Goal: Task Accomplishment & Management: Manage account settings

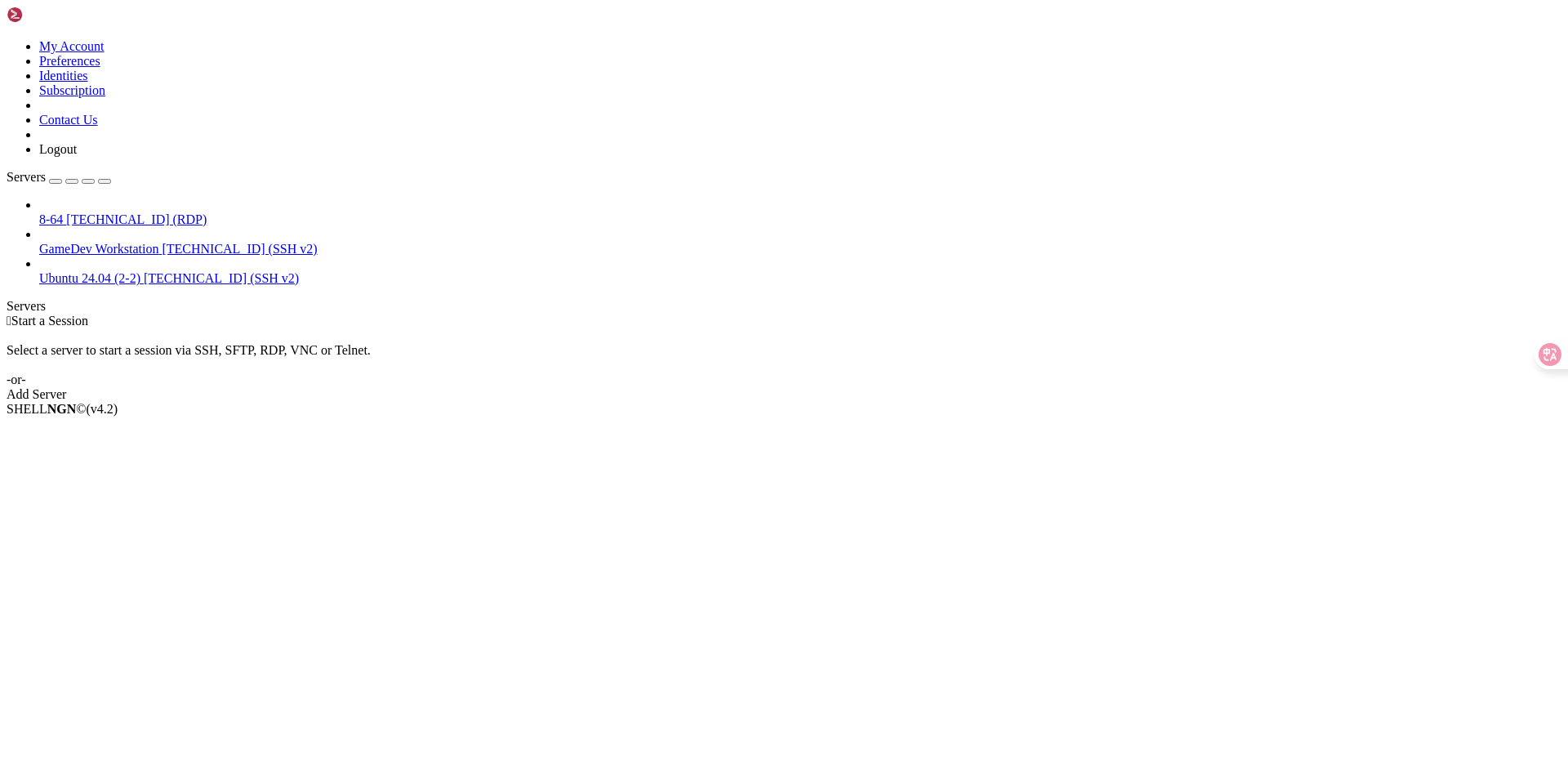
click at [858, 363] on div " Start a Session Select a server to start a session via SSH, SFTP, RDP, VNC or…" at bounding box center [784, 357] width 1555 height 88
click at [162, 242] on span "[TECHNICAL_ID] (SSH v2)" at bounding box center [239, 249] width 155 height 14
click at [188, 503] on li "Delete" at bounding box center [113, 510] width 148 height 14
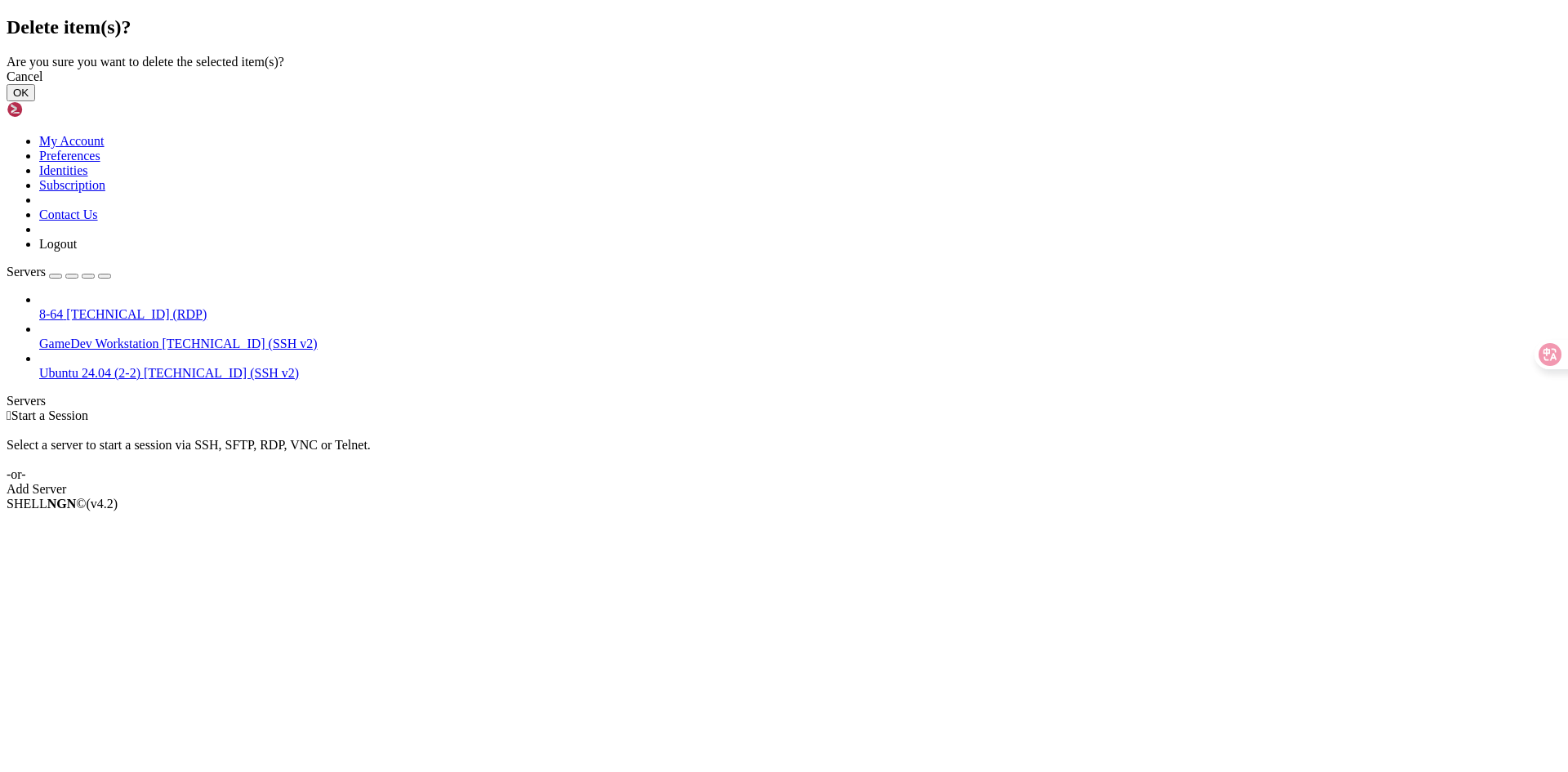
click at [954, 101] on div "Cancel OK" at bounding box center [784, 86] width 1555 height 32
click at [35, 101] on button "OK" at bounding box center [21, 92] width 29 height 17
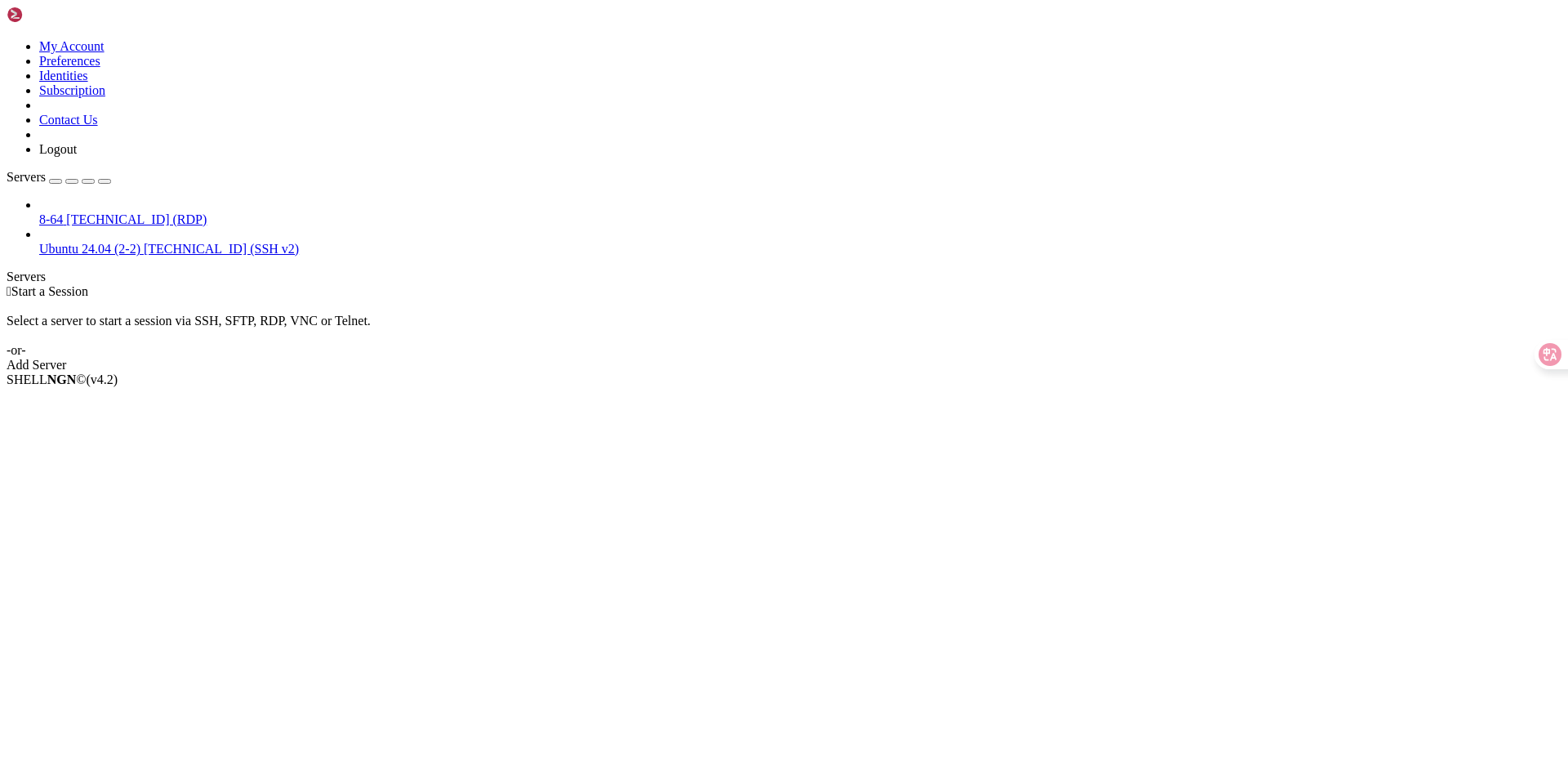
click at [889, 357] on link "Add Server" at bounding box center [784, 365] width 1555 height 14
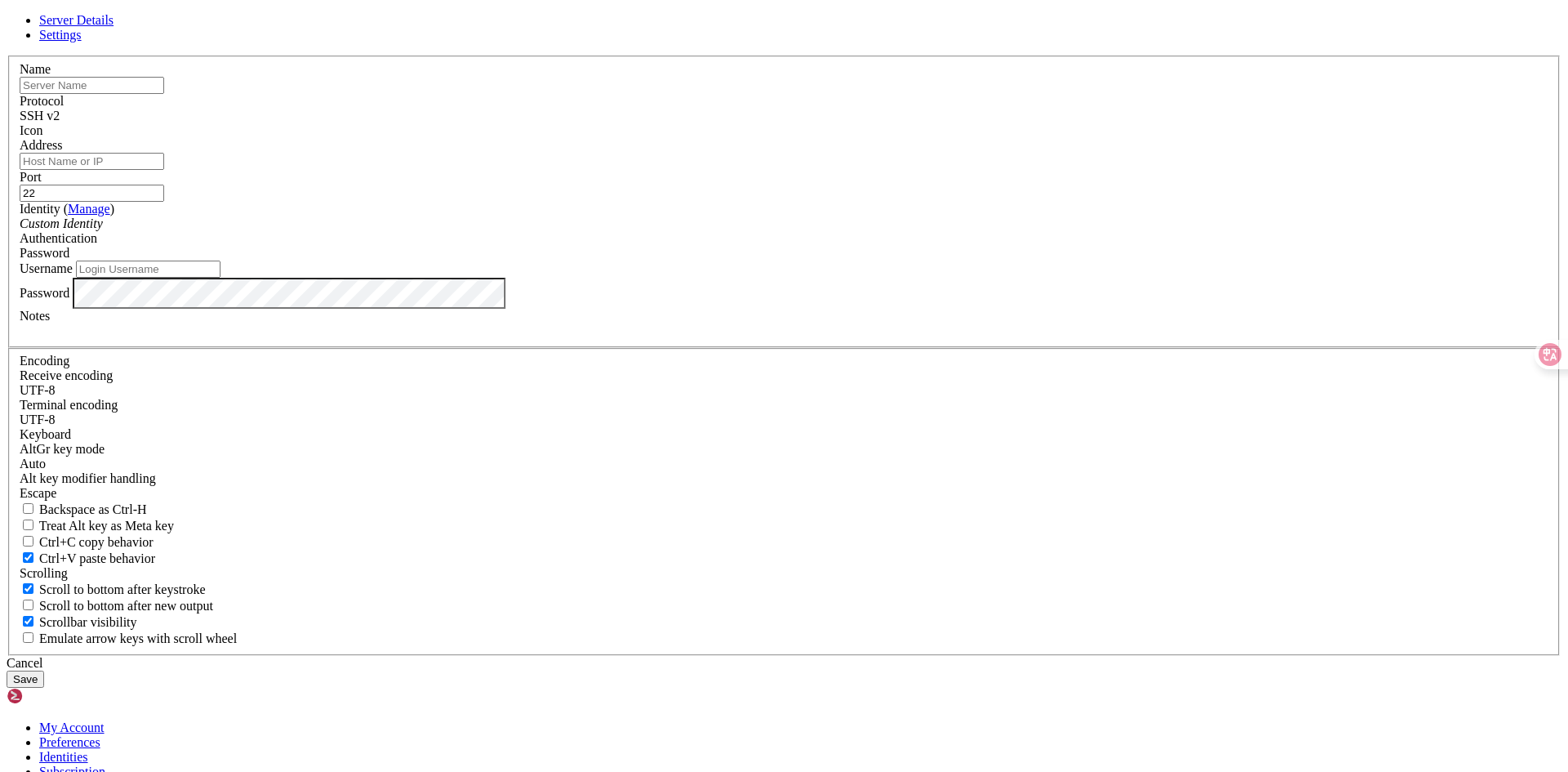
click at [164, 94] on input "text" at bounding box center [92, 85] width 145 height 17
type input "T"
type input "18-84"
click at [164, 170] on input "Address" at bounding box center [92, 161] width 145 height 17
paste input "[TECHNICAL_ID]"
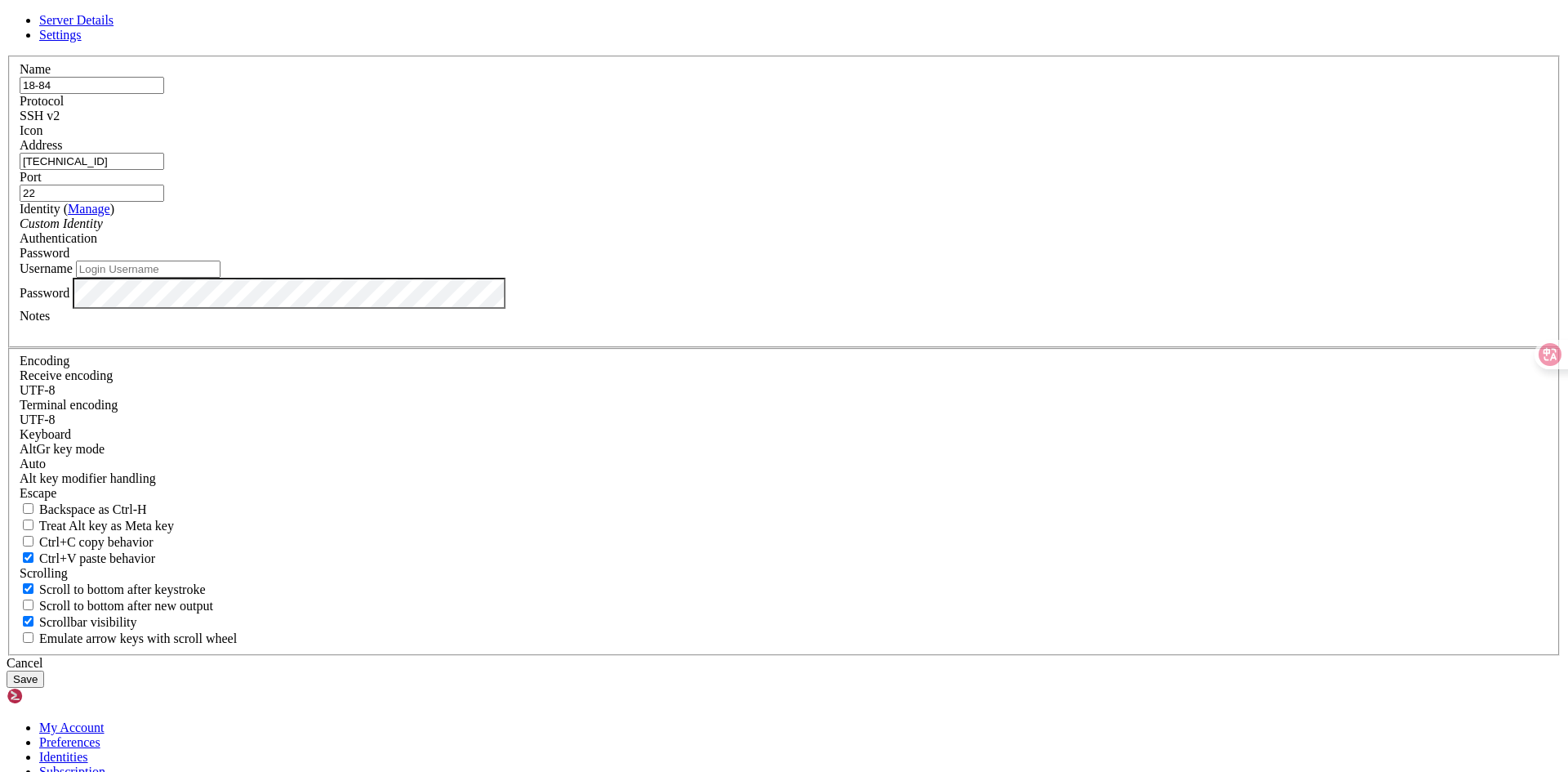
type input "[TECHNICAL_ID]"
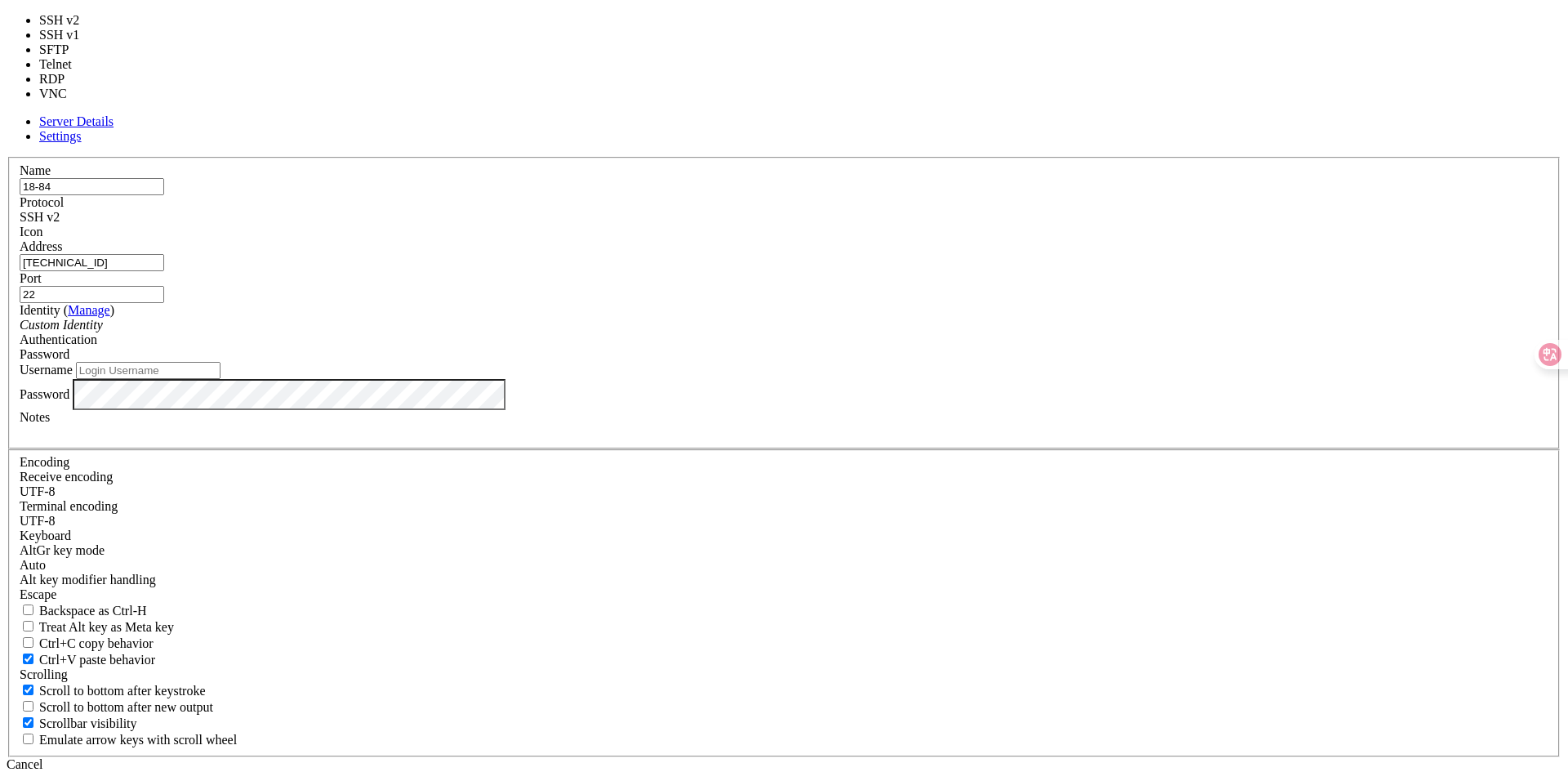
click at [890, 224] on div "SSH v2" at bounding box center [784, 217] width 1529 height 14
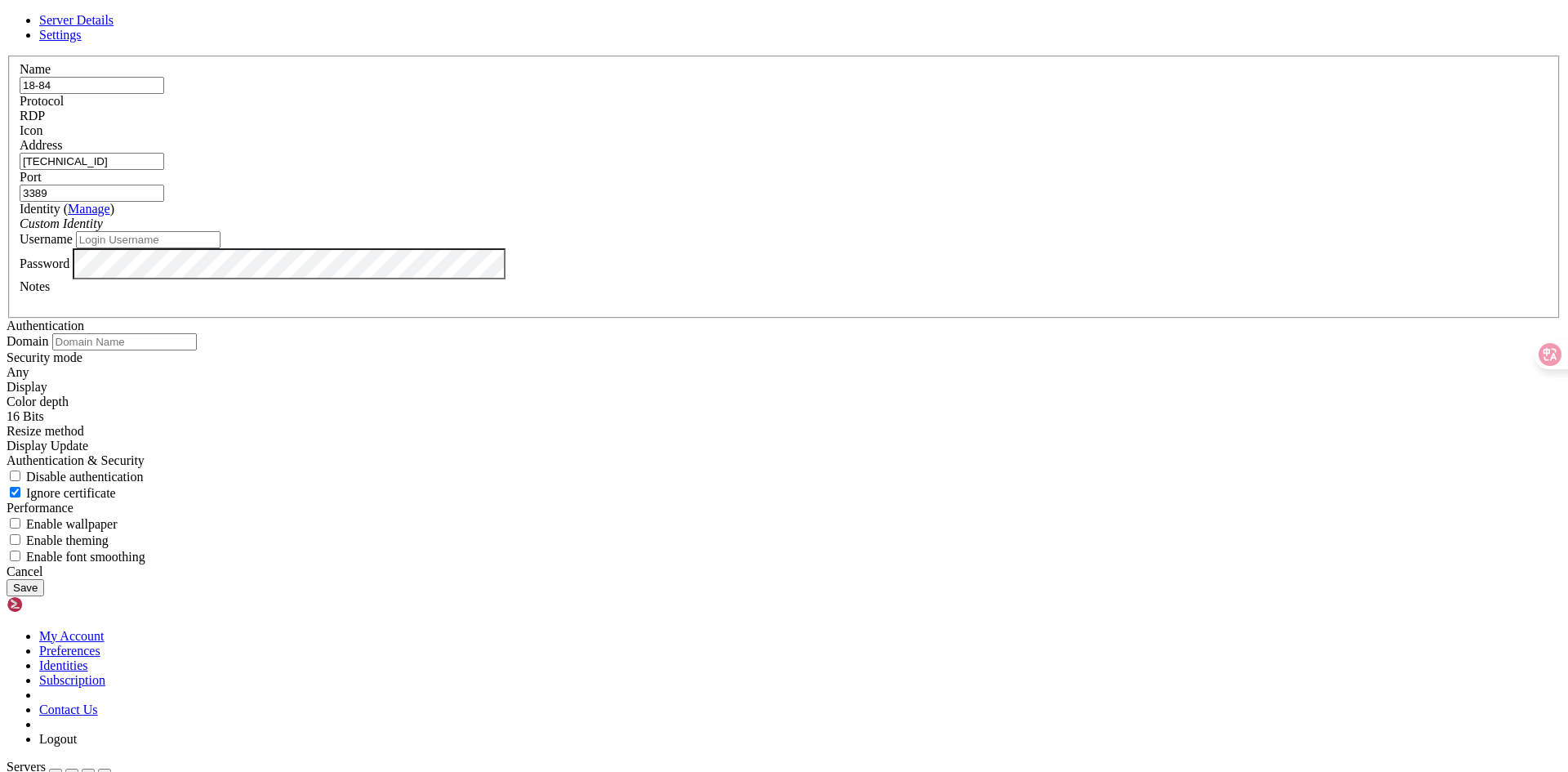
drag, startPoint x: 899, startPoint y: 294, endPoint x: 797, endPoint y: 281, distance: 102.8
click at [797, 281] on fieldset "Name 18-84 Protocol RDP Icon Address [TECHNICAL_ID] Port 3389 ( Manage )" at bounding box center [784, 187] width 1552 height 263
type input "22"
click at [221, 248] on input "Username" at bounding box center [148, 239] width 145 height 17
type input "admin$"
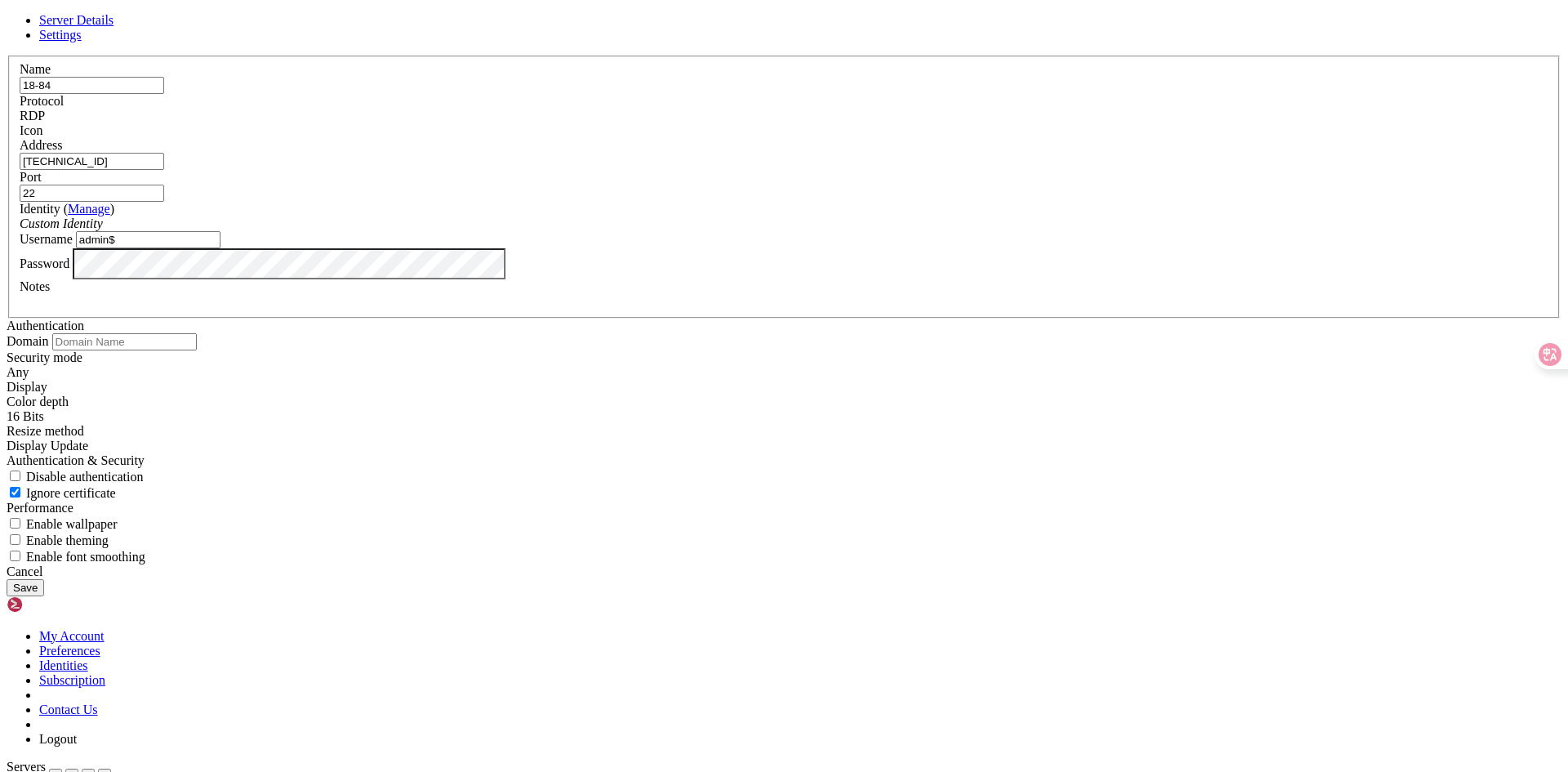
click at [44, 586] on button "Save" at bounding box center [25, 587] width 38 height 17
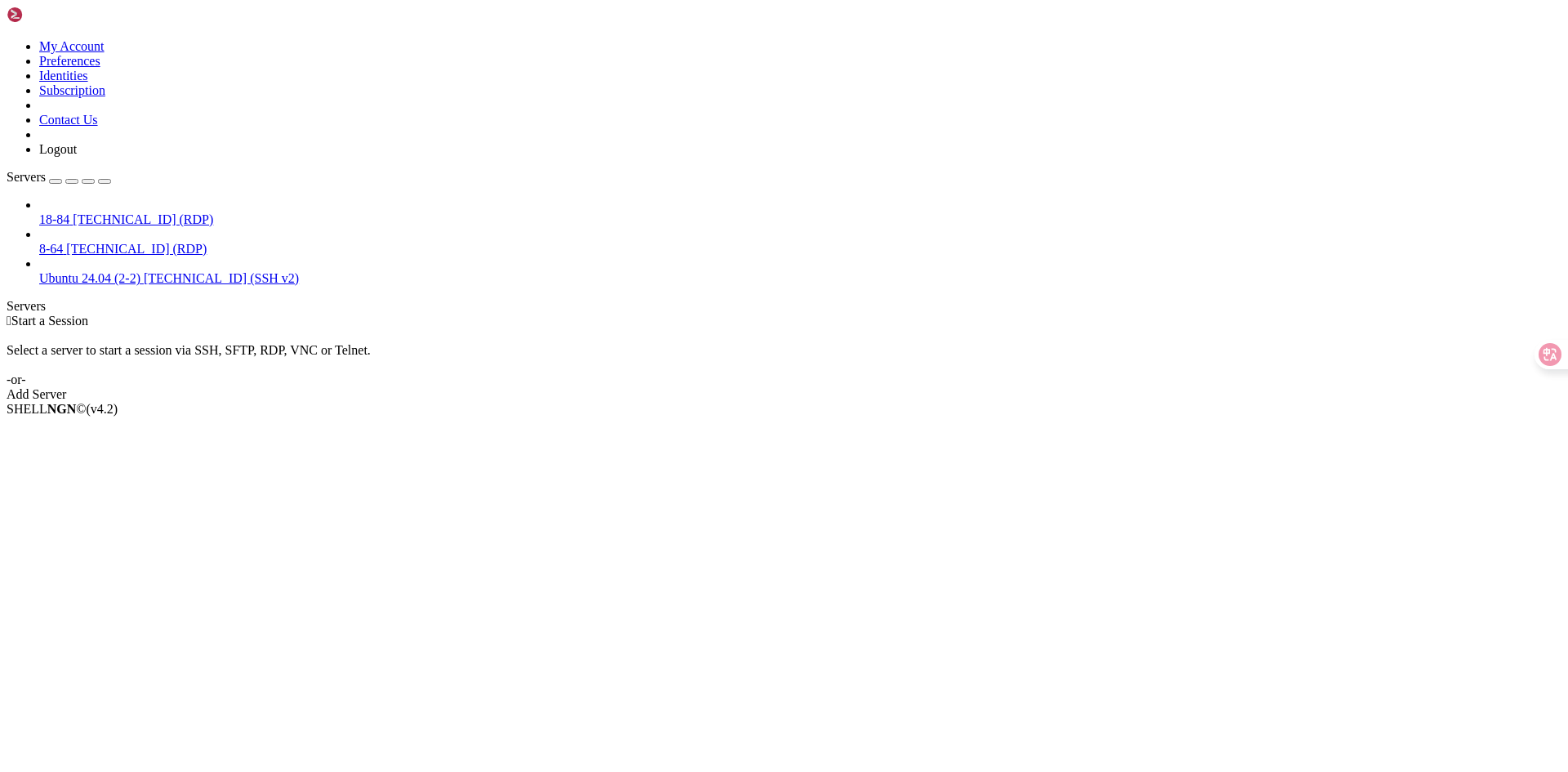
click at [764, 374] on div " Start a Session Select a server to start a session via SSH, SFTP, RDP, VNC or…" at bounding box center [784, 357] width 1555 height 88
click at [81, 459] on span "Rename" at bounding box center [61, 466] width 43 height 14
drag, startPoint x: 100, startPoint y: 103, endPoint x: 57, endPoint y: 90, distance: 44.9
click at [168, 518] on li "Properties" at bounding box center [113, 525] width 148 height 14
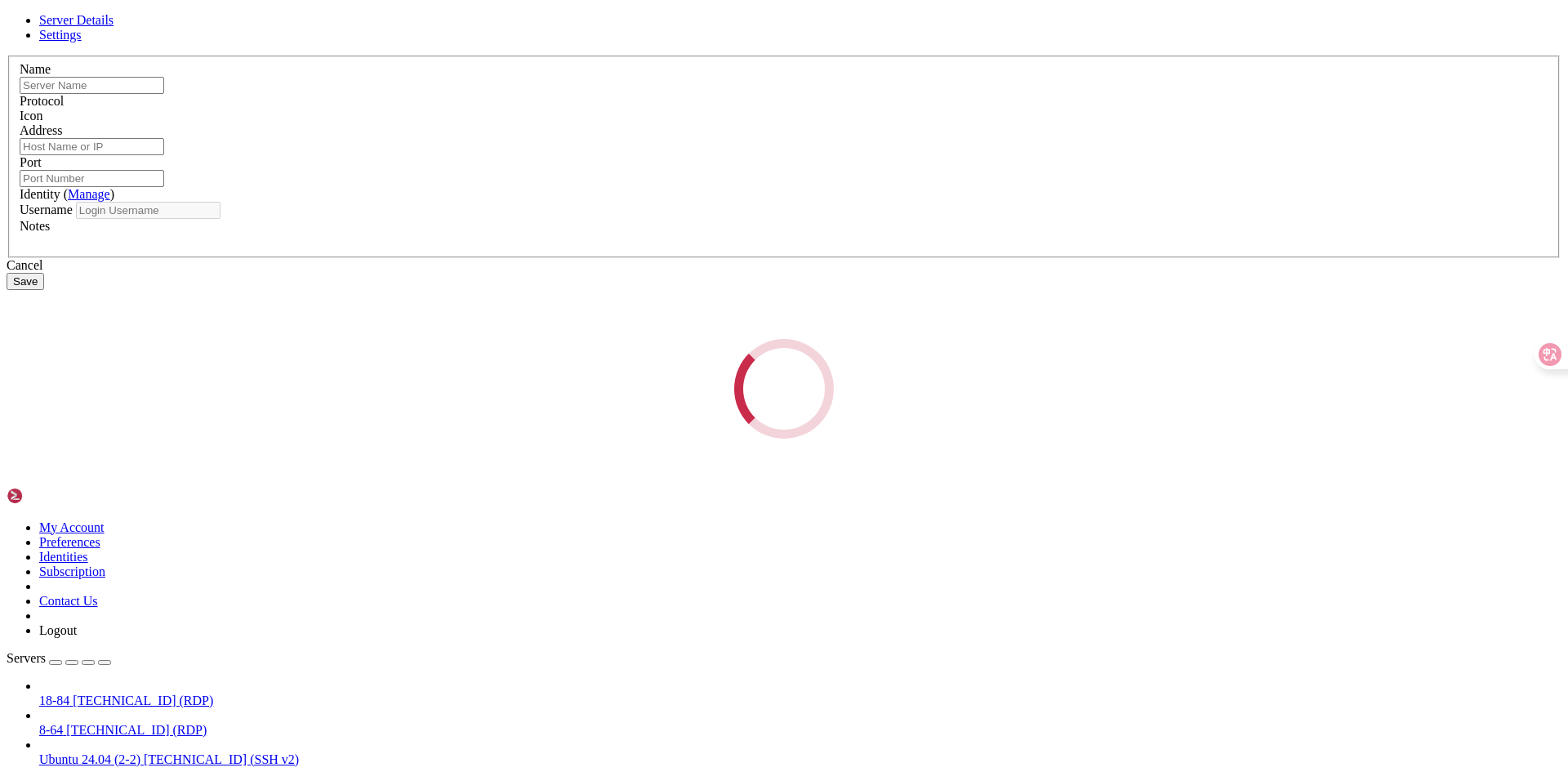
type input "18-84"
type input "[TECHNICAL_ID]"
type input "22"
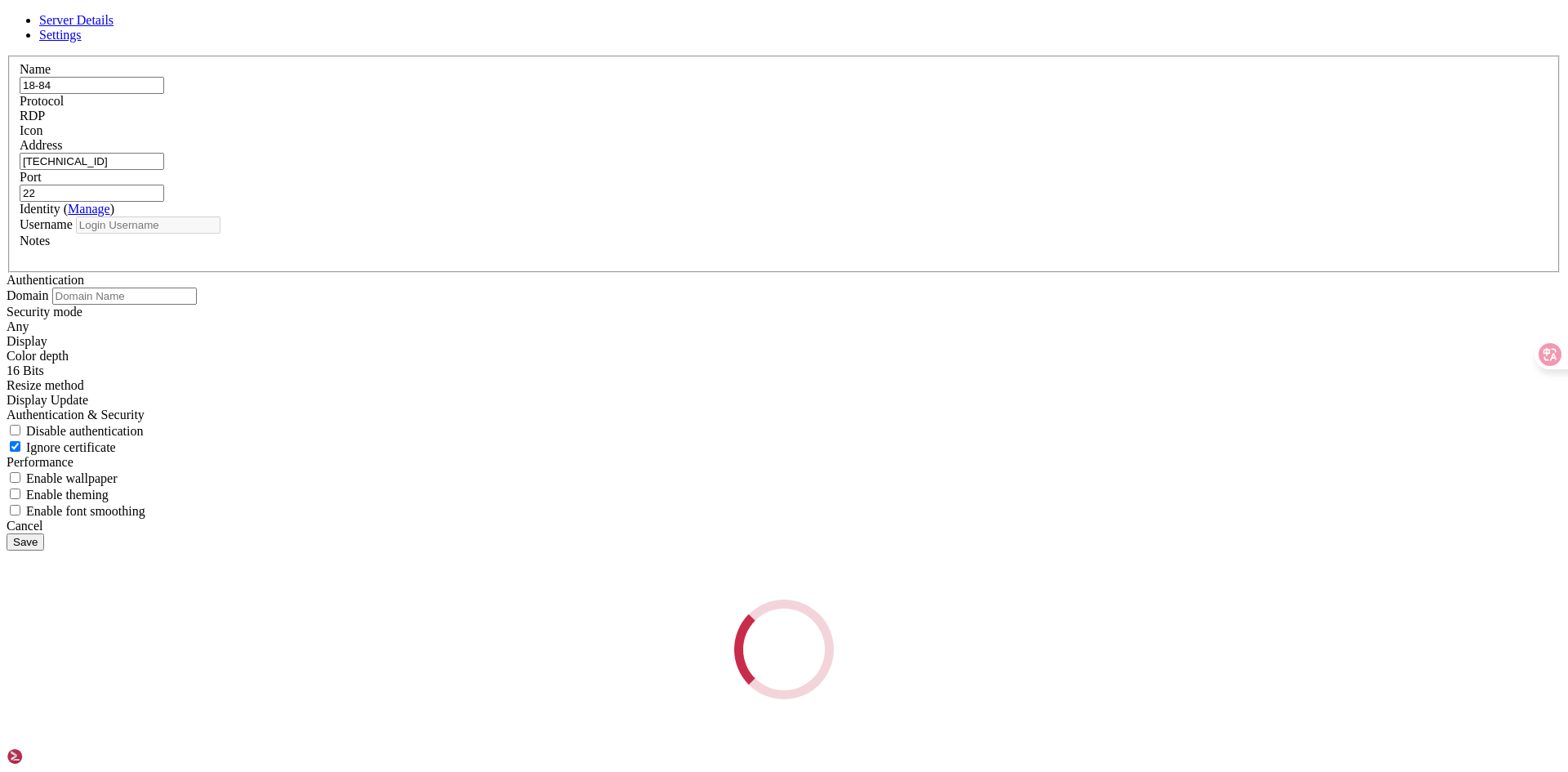
type input "admin$"
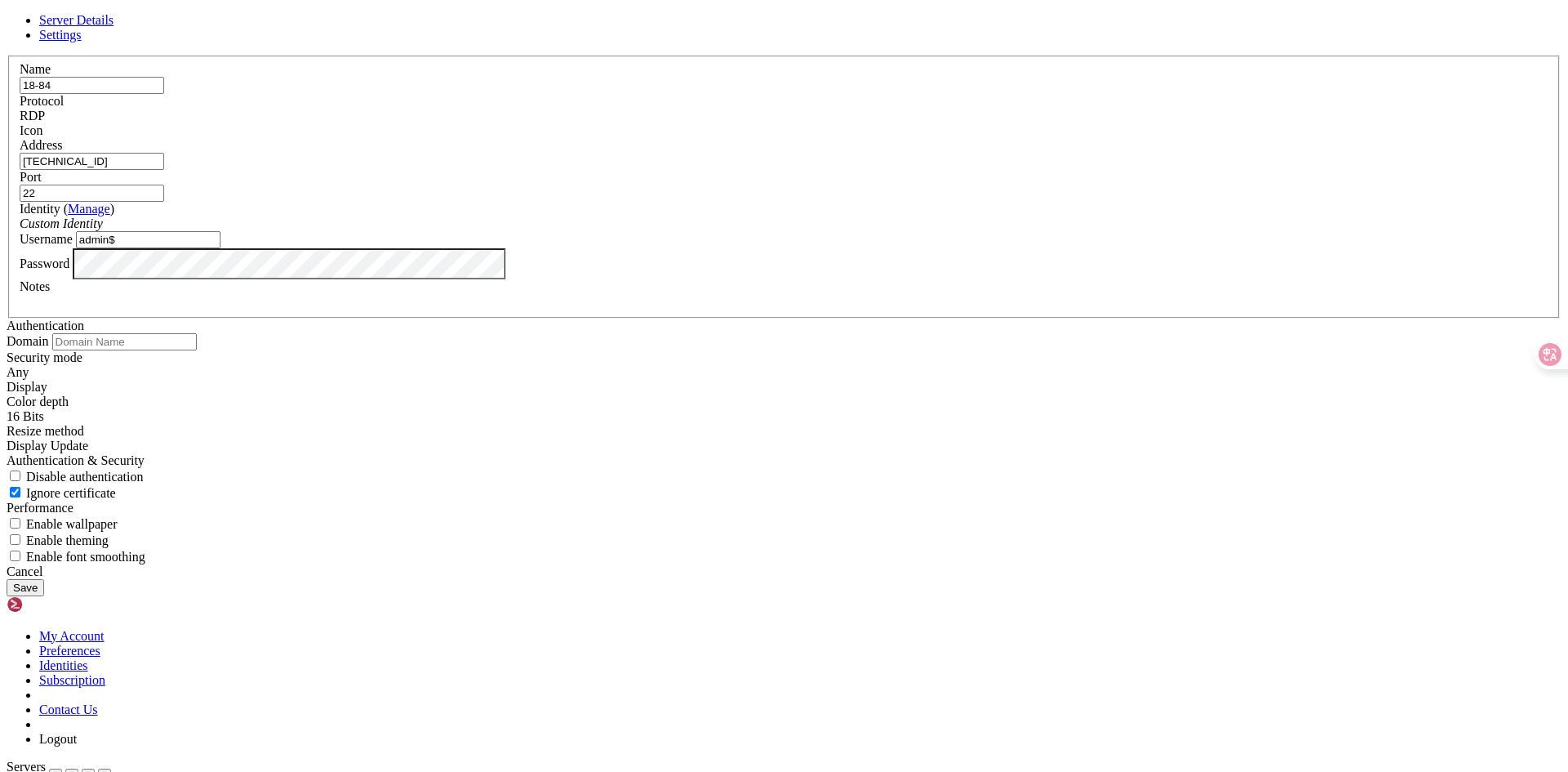
click at [114, 215] on label "Identity ( Manage )" at bounding box center [67, 209] width 95 height 14
click at [164, 170] on input "[TECHNICAL_ID]" at bounding box center [92, 161] width 145 height 17
type input "[TECHNICAL_ID]"
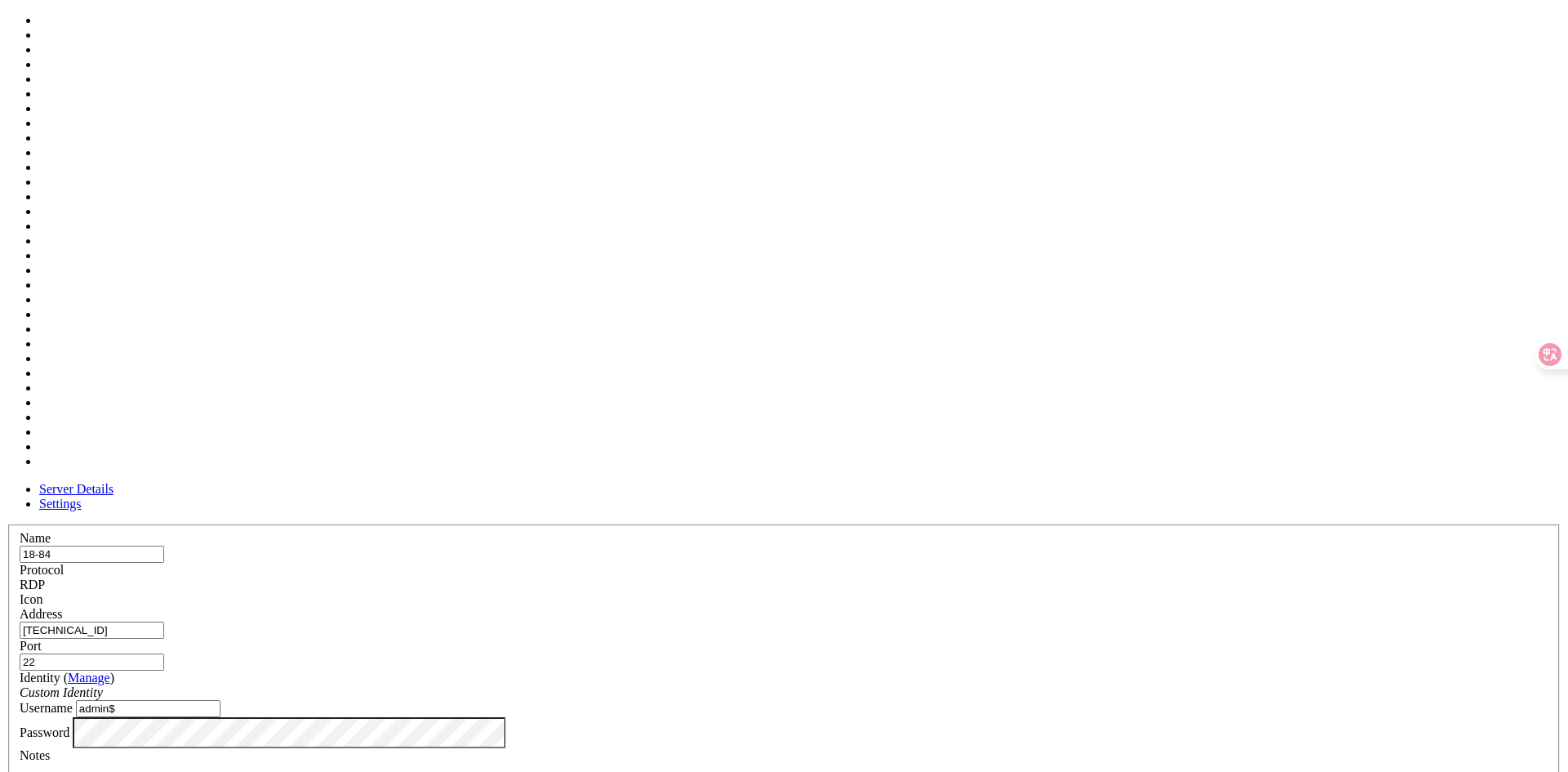
click at [994, 607] on div at bounding box center [784, 607] width 1529 height 0
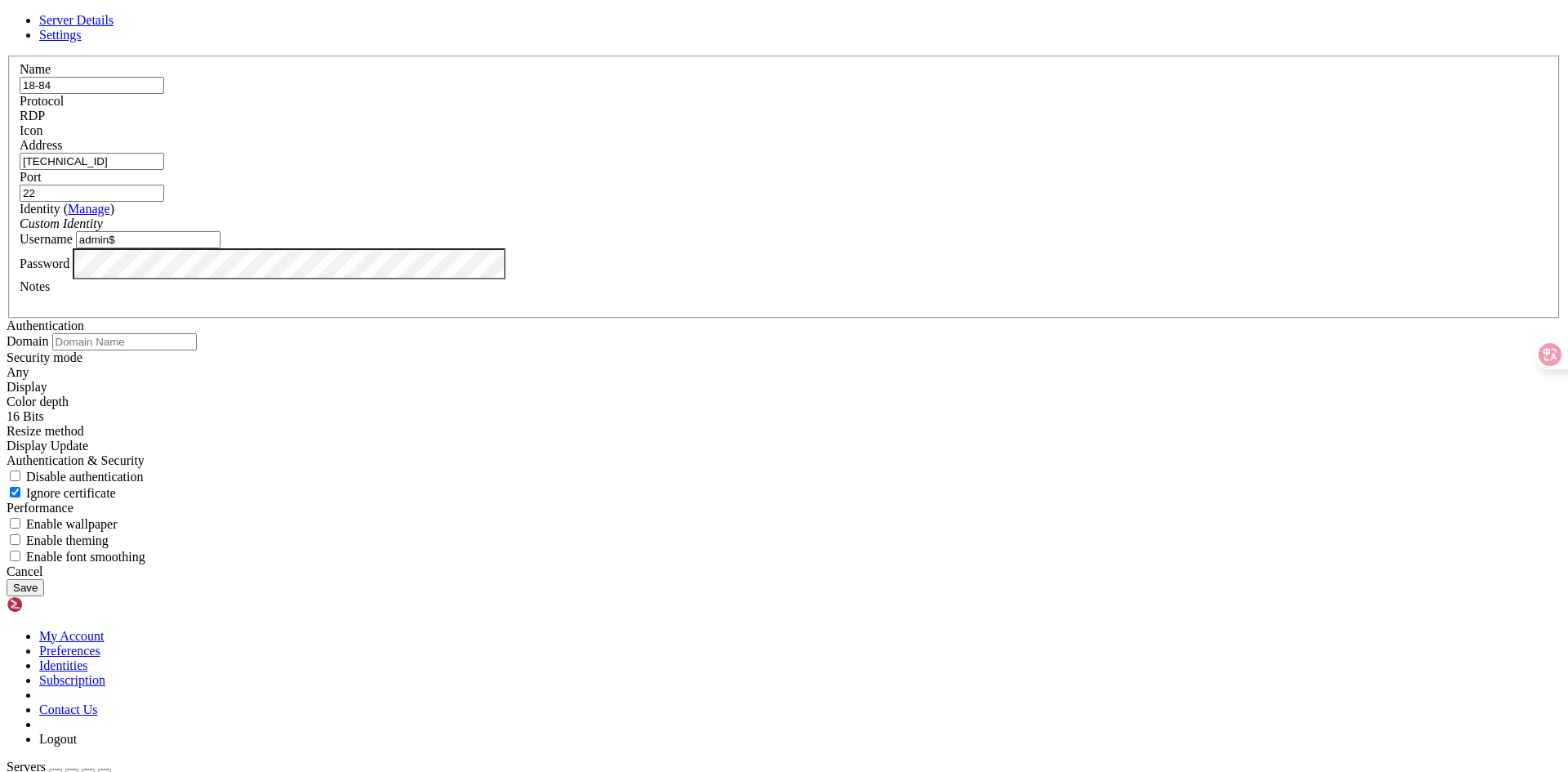
click at [44, 596] on button "Save" at bounding box center [25, 587] width 38 height 17
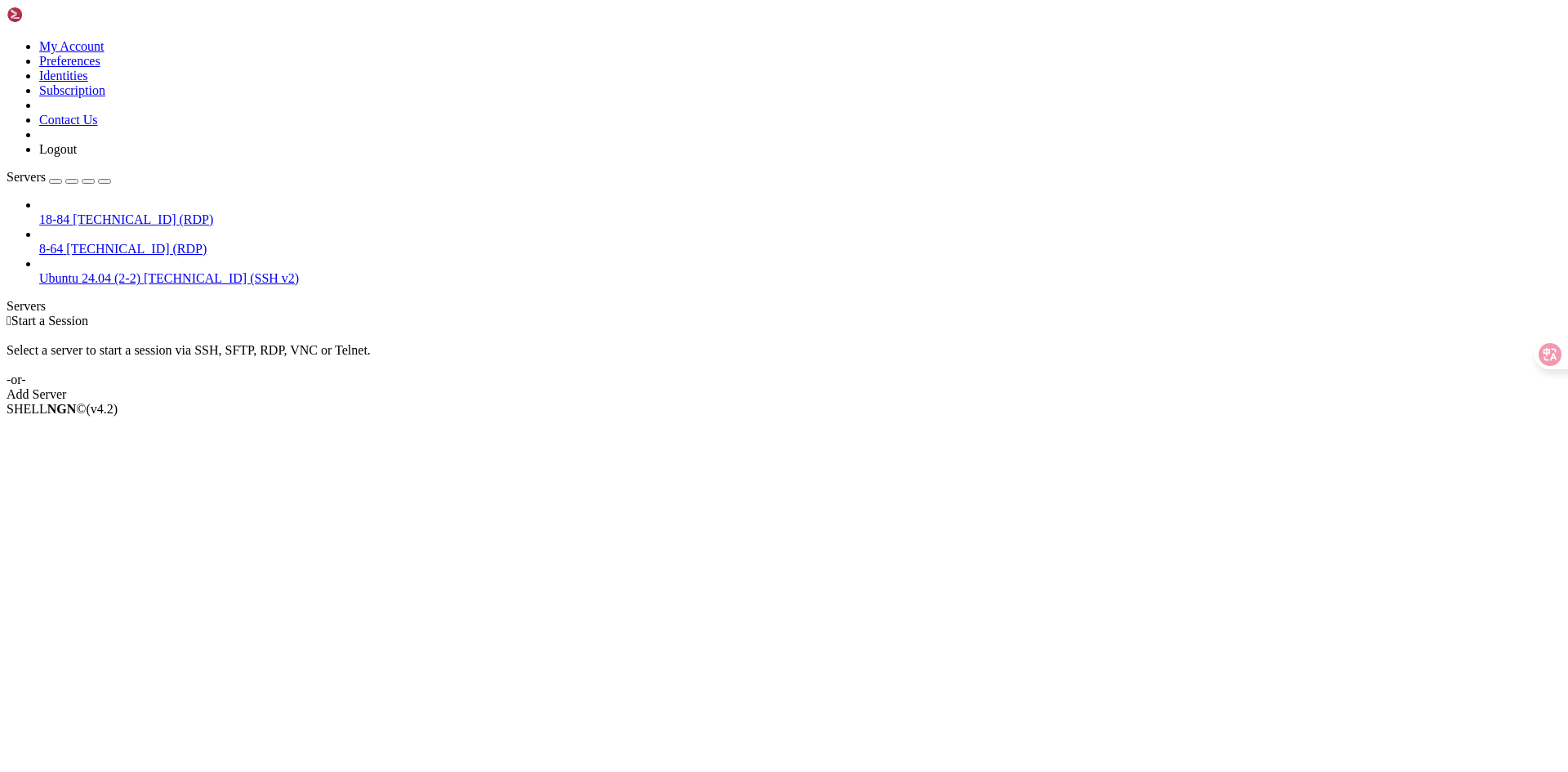
click at [70, 213] on span "18-84" at bounding box center [55, 220] width 30 height 14
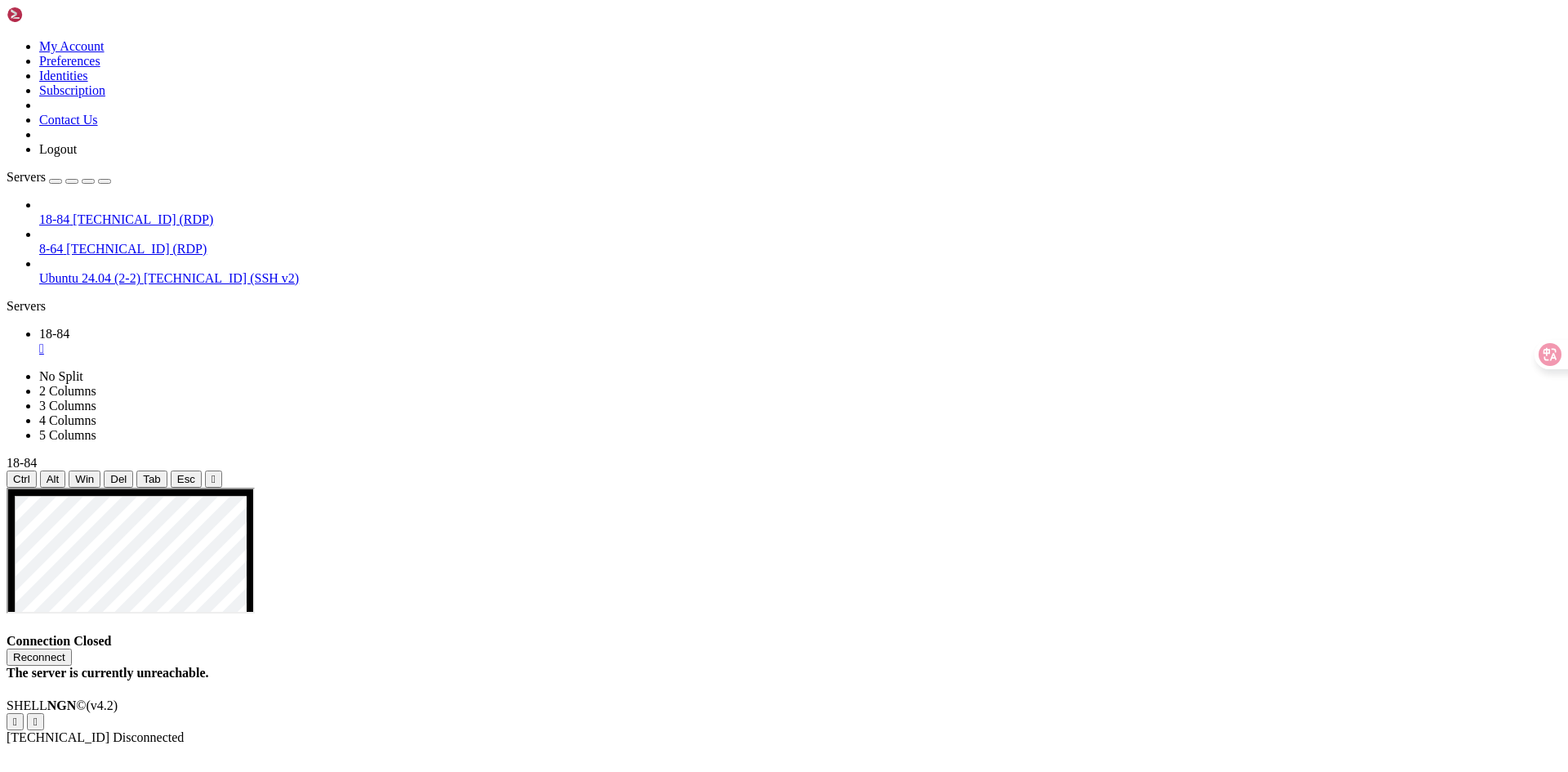
click at [885, 649] on div "Reconnect" at bounding box center [784, 657] width 1555 height 17
click at [71, 649] on button "Reconnect" at bounding box center [38, 657] width 65 height 17
click at [280, 341] on div "" at bounding box center [801, 348] width 1522 height 14
